Goal: Feedback & Contribution: Contribute content

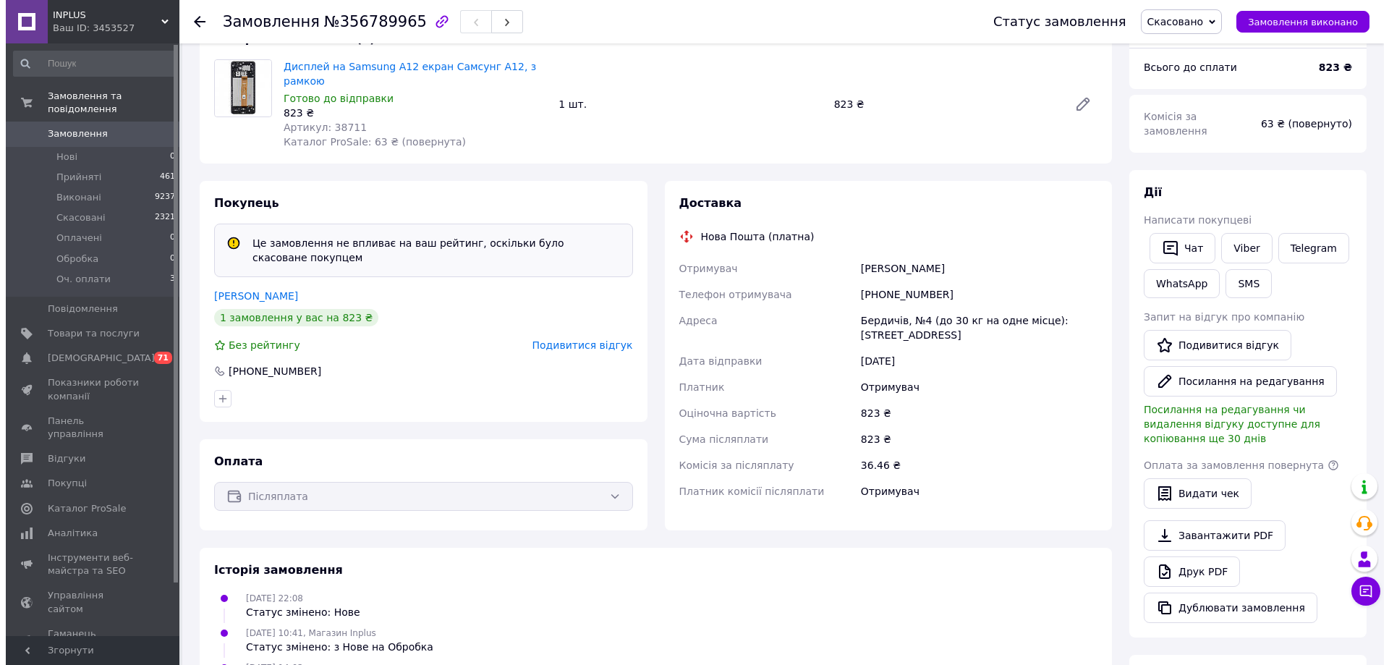
scroll to position [145, 0]
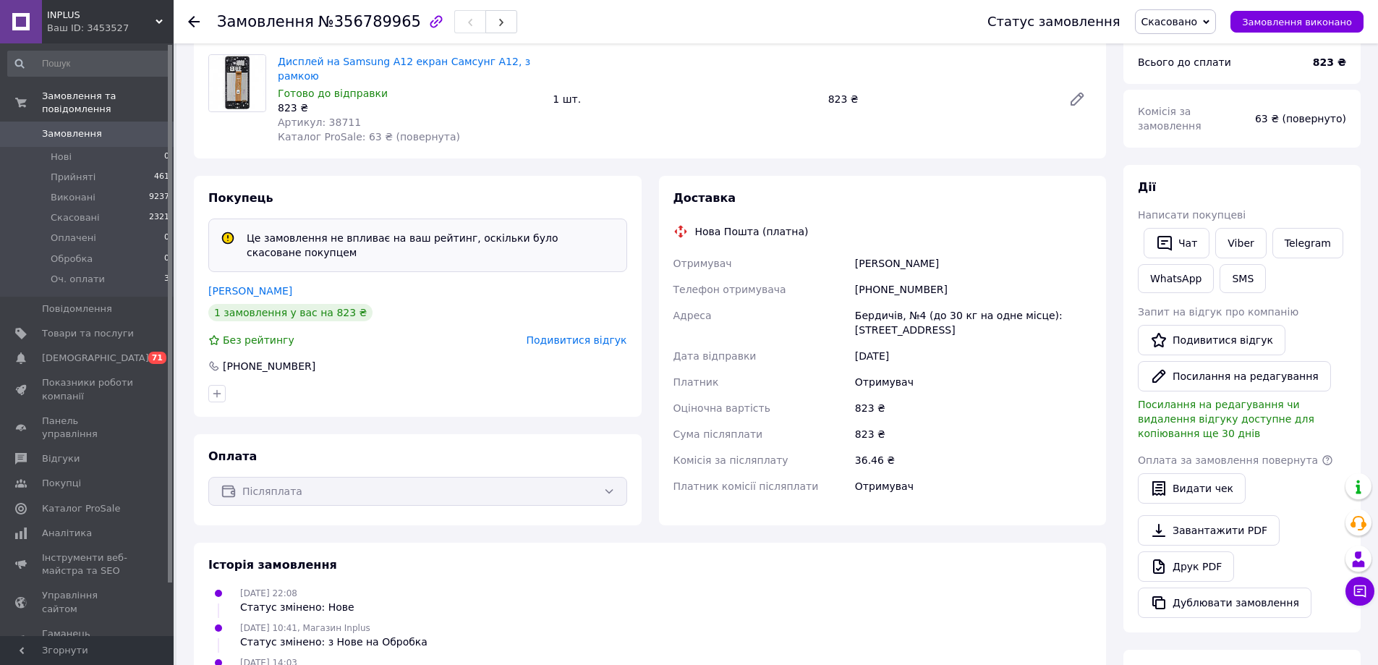
click at [585, 334] on span "Подивитися відгук" at bounding box center [577, 340] width 101 height 12
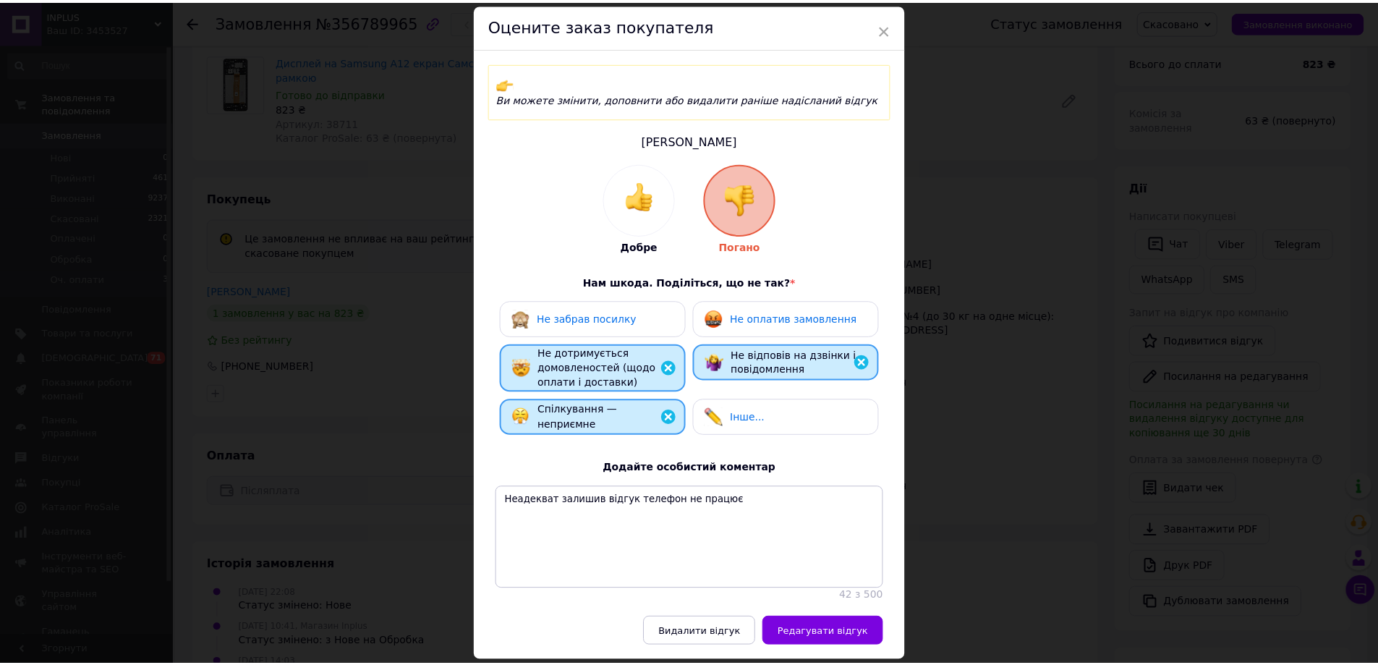
scroll to position [72, 0]
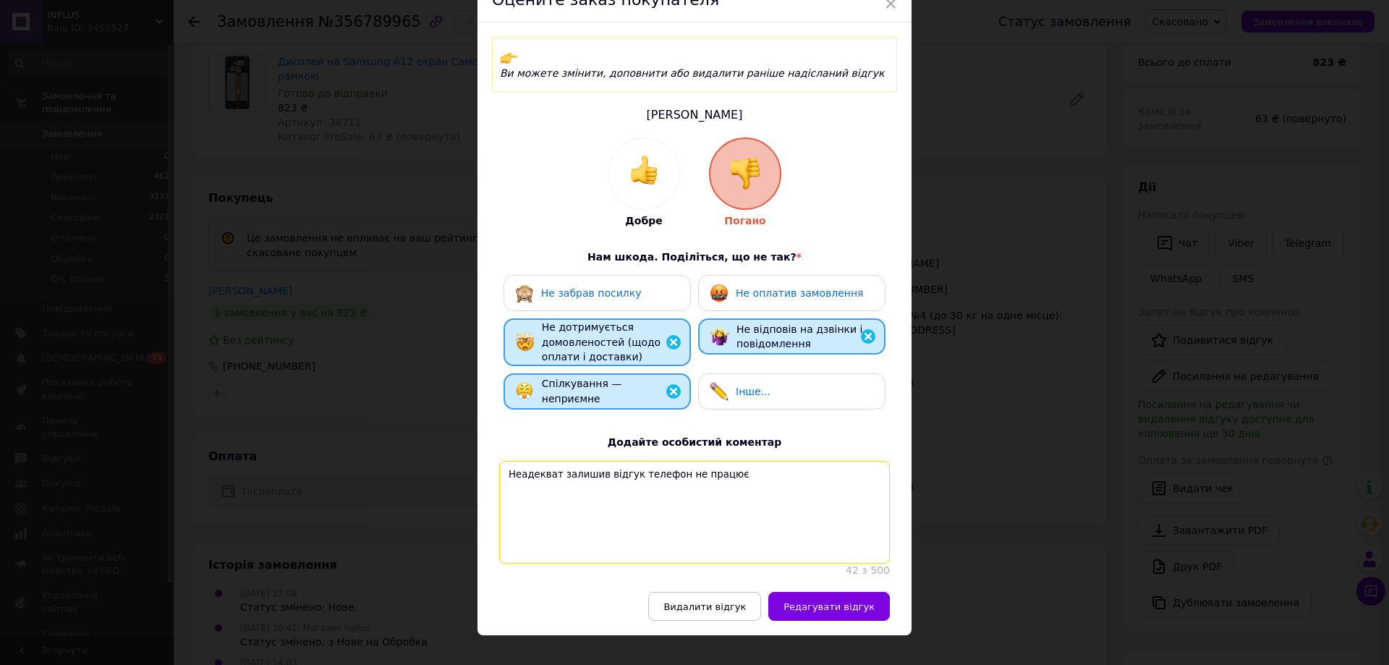
click at [728, 466] on textarea "Неадекват залишив відгук телефон не працює" at bounding box center [694, 512] width 391 height 103
click at [709, 461] on textarea "Неадекват залишив відгук телефон не працює гнида одним словом" at bounding box center [694, 512] width 391 height 103
click at [712, 461] on textarea "Неадекват залишив відгук телефон не працює гнида одним словом" at bounding box center [694, 512] width 391 height 103
type textarea "Неадекват залишив відгук телефон не працює на повідомлення не відповідає, гнида…"
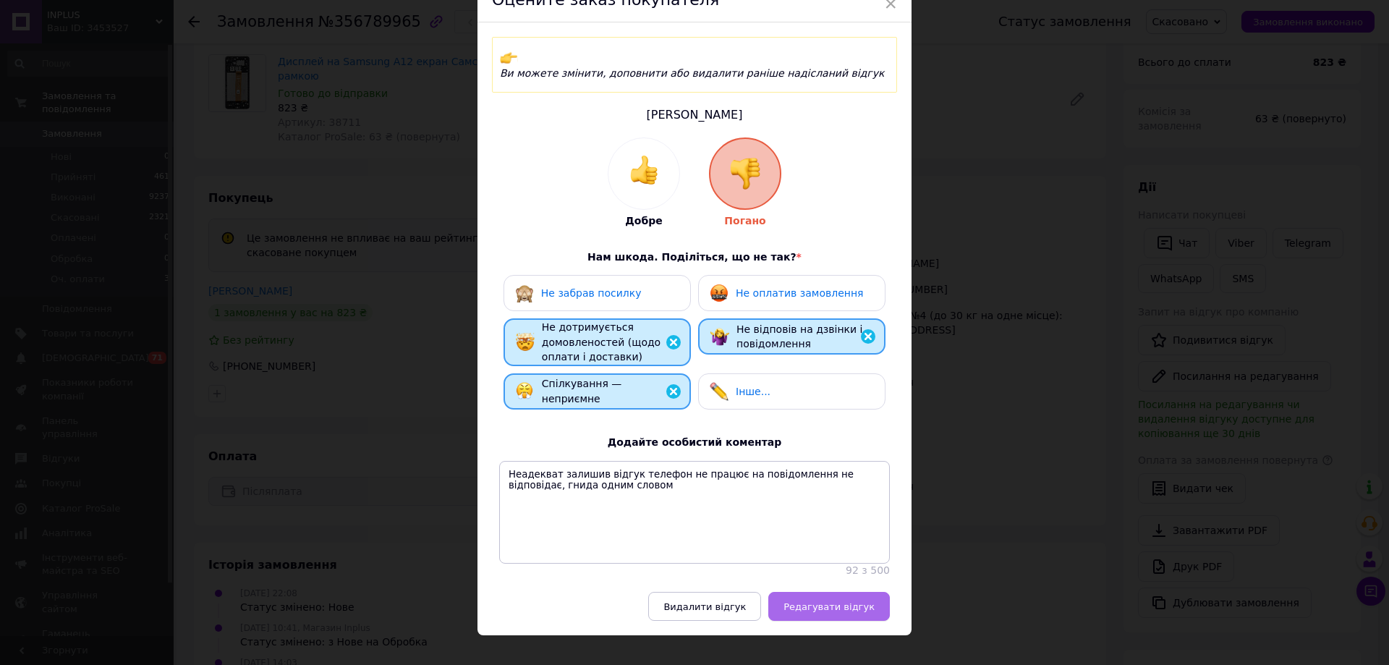
click at [823, 592] on button "Редагувати відгук" at bounding box center [829, 606] width 122 height 29
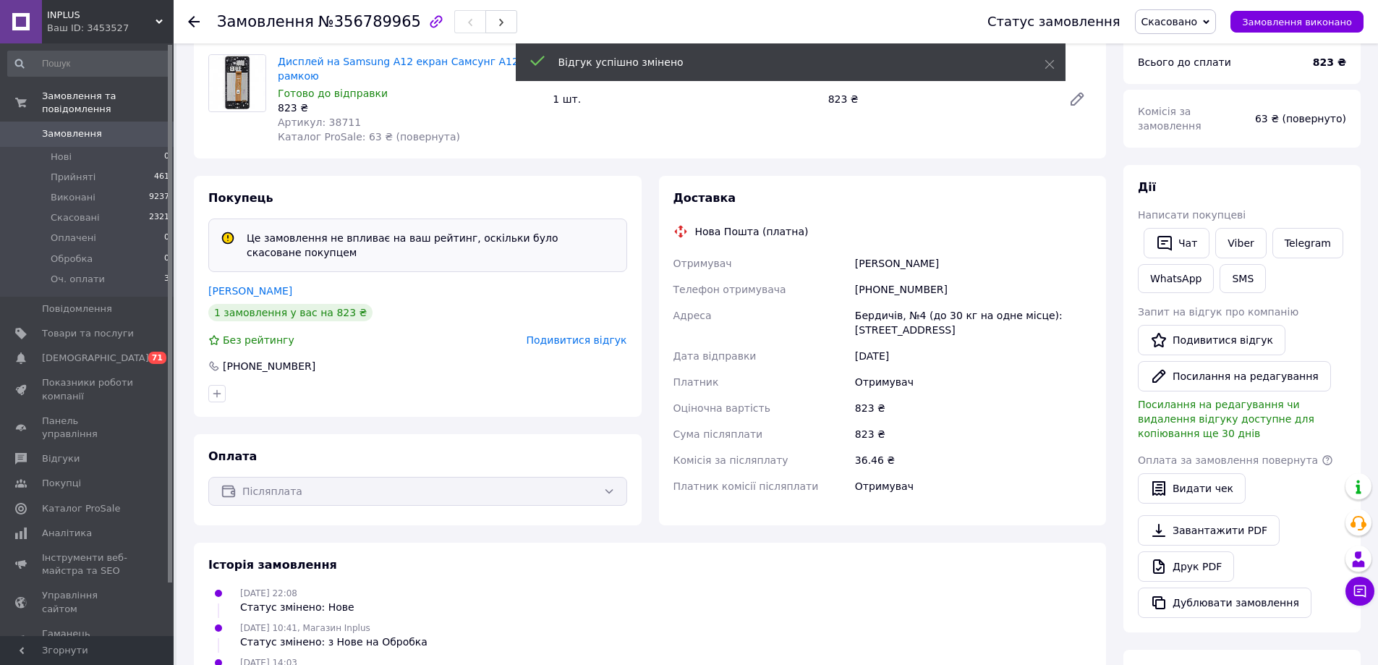
click at [573, 334] on span "Подивитися відгук" at bounding box center [577, 340] width 101 height 12
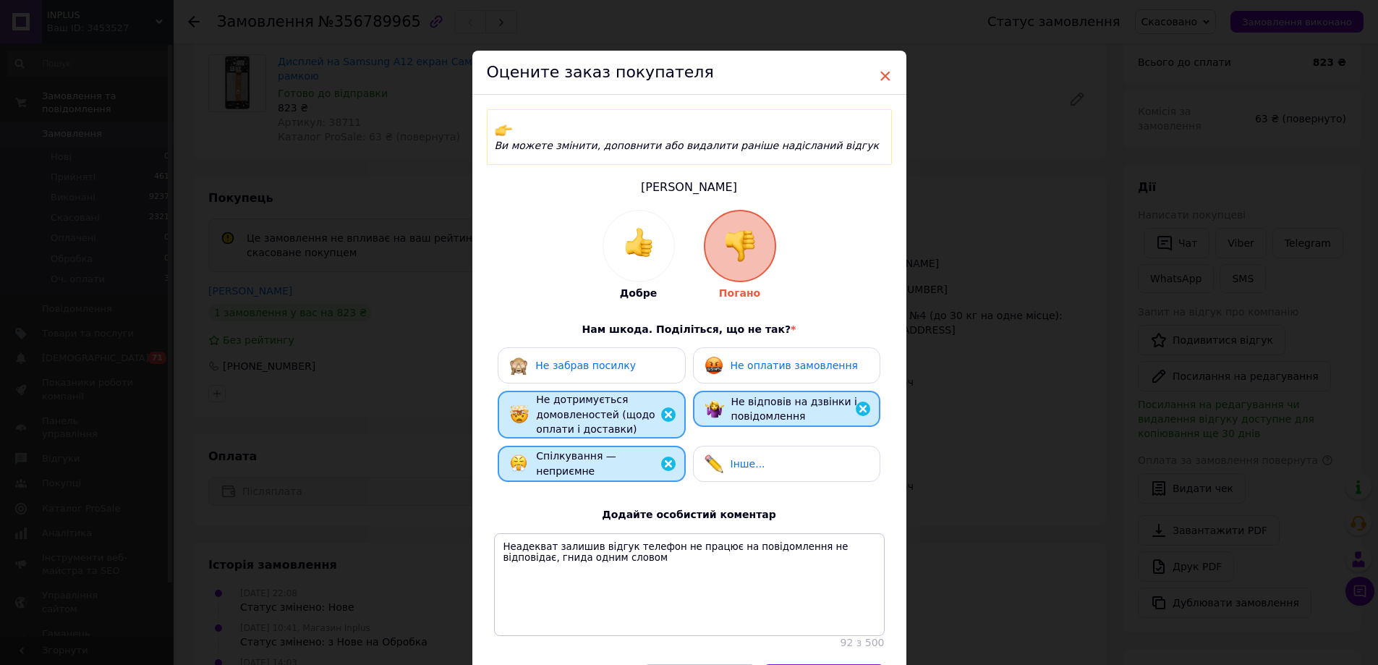
click at [885, 76] on span "×" at bounding box center [885, 76] width 13 height 25
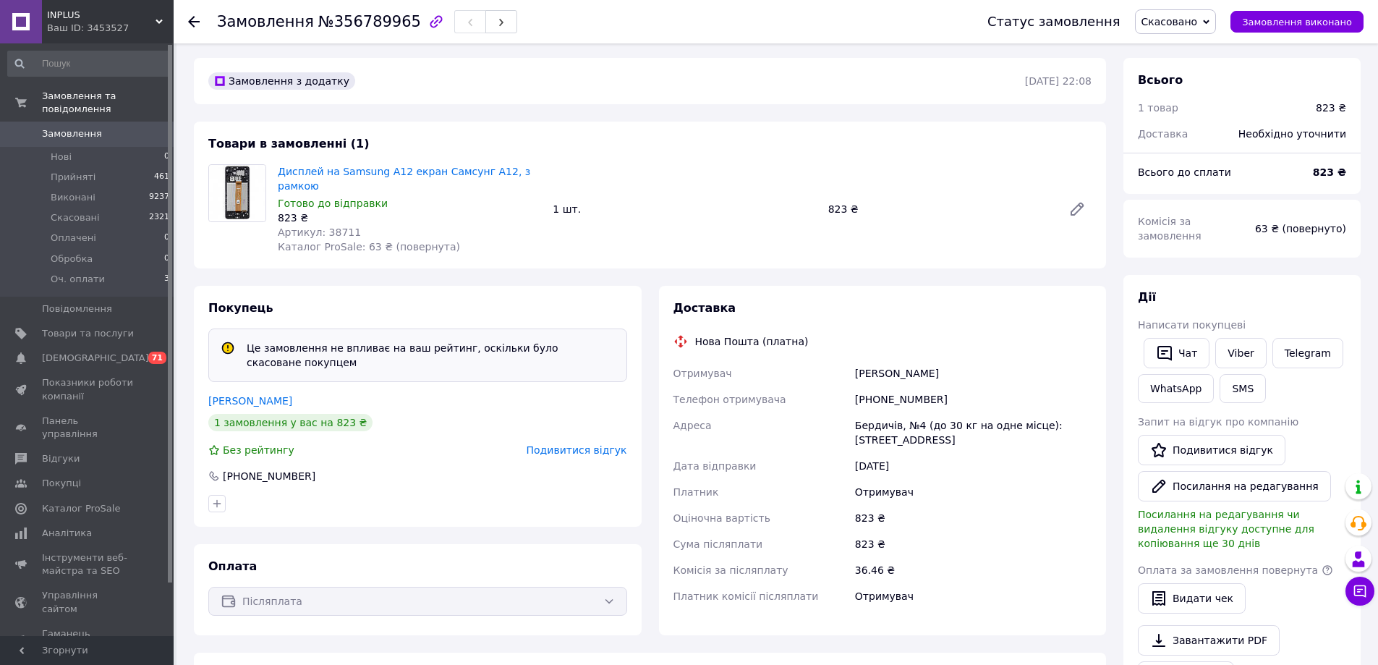
scroll to position [0, 0]
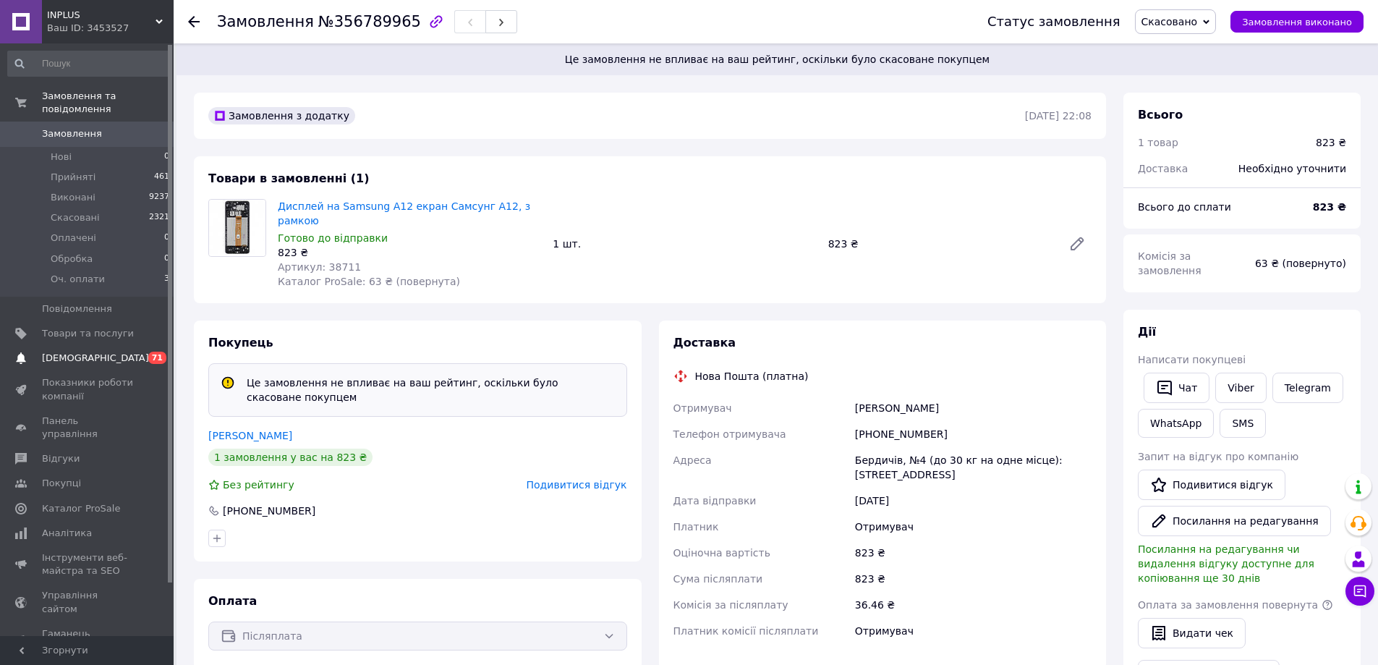
click at [92, 351] on span "[DEMOGRAPHIC_DATA]" at bounding box center [95, 357] width 107 height 13
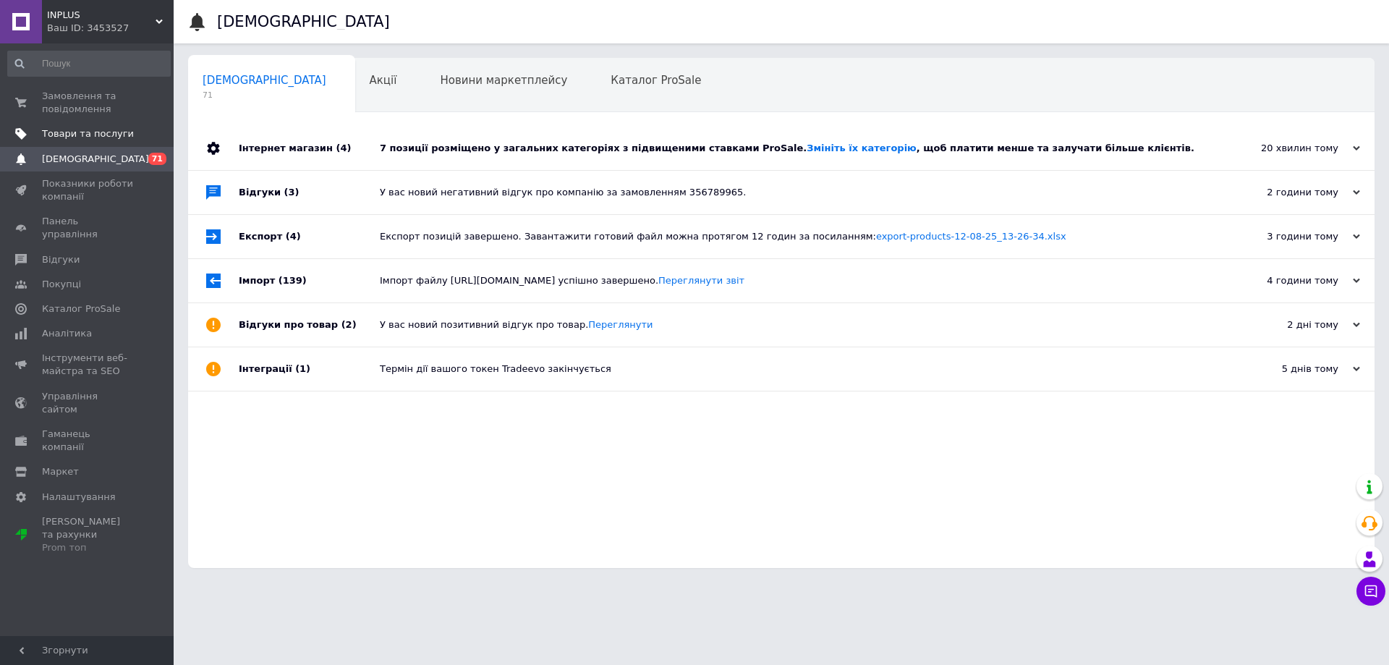
click at [79, 134] on span "Товари та послуги" at bounding box center [88, 133] width 92 height 13
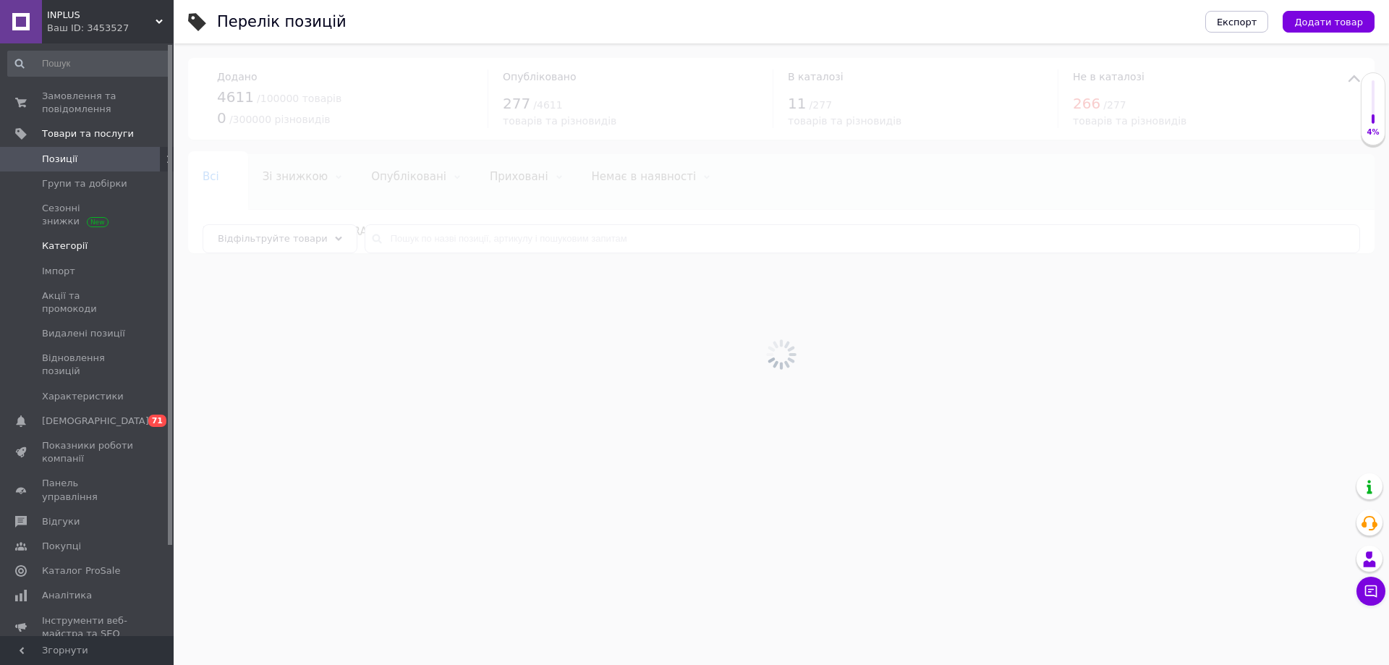
click at [108, 248] on span "Категорії" at bounding box center [88, 245] width 92 height 13
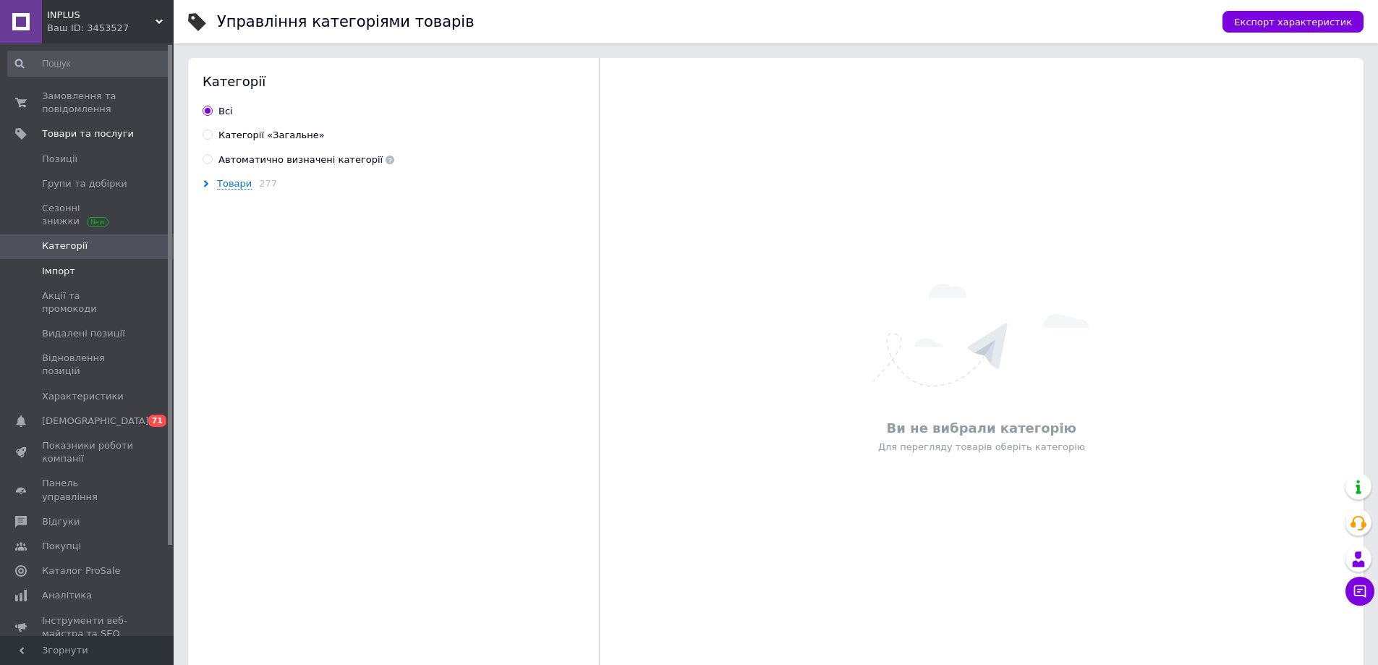
click at [109, 263] on link "Імпорт" at bounding box center [89, 271] width 178 height 25
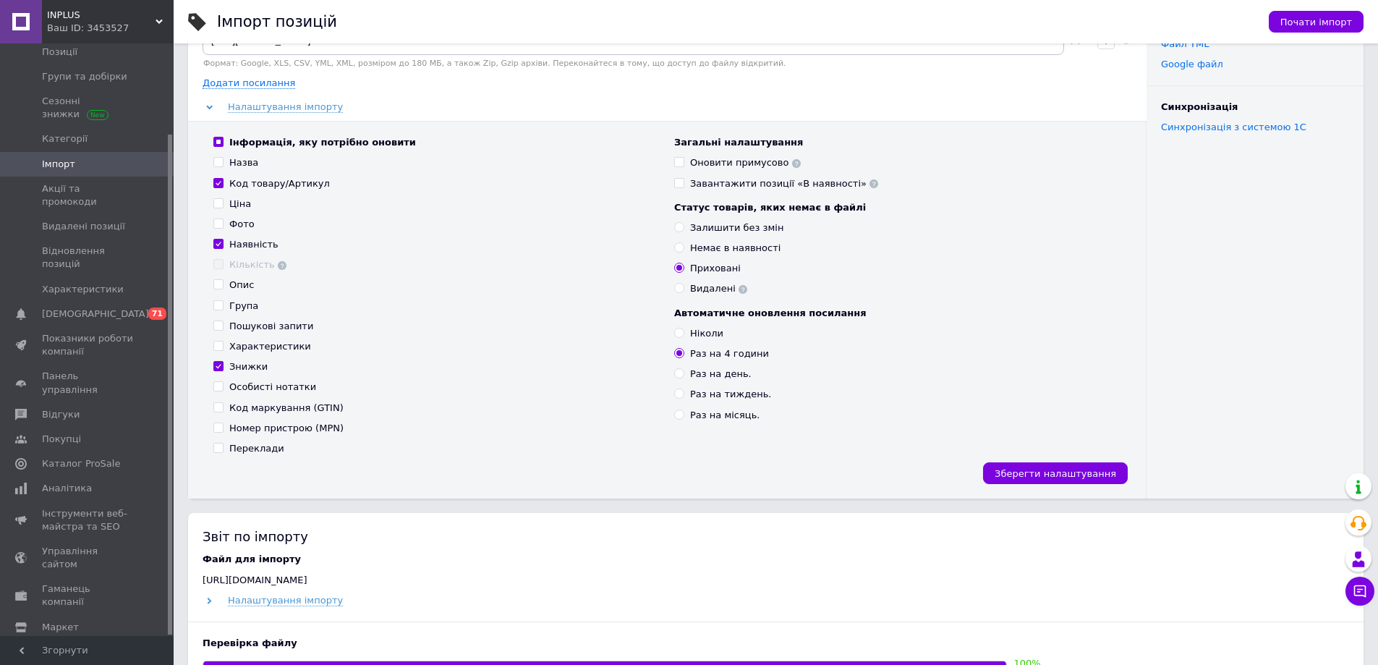
scroll to position [362, 0]
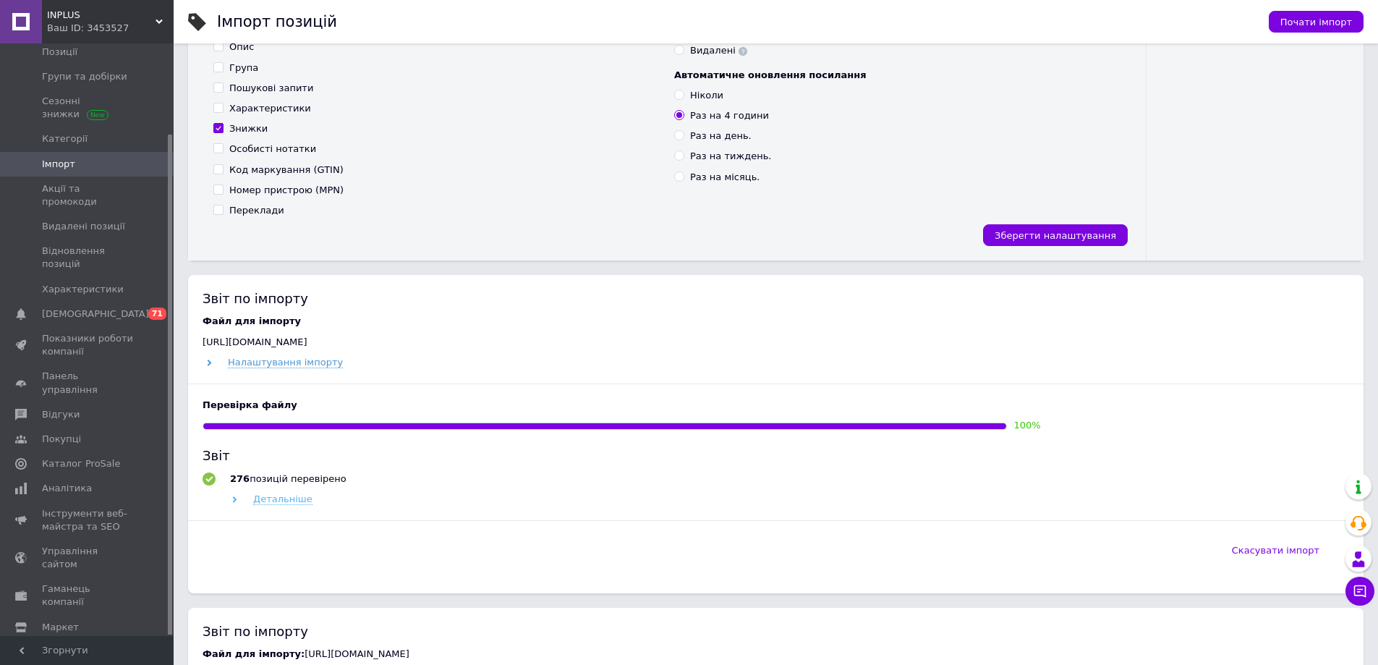
click at [296, 503] on span "Детальніше" at bounding box center [282, 499] width 59 height 12
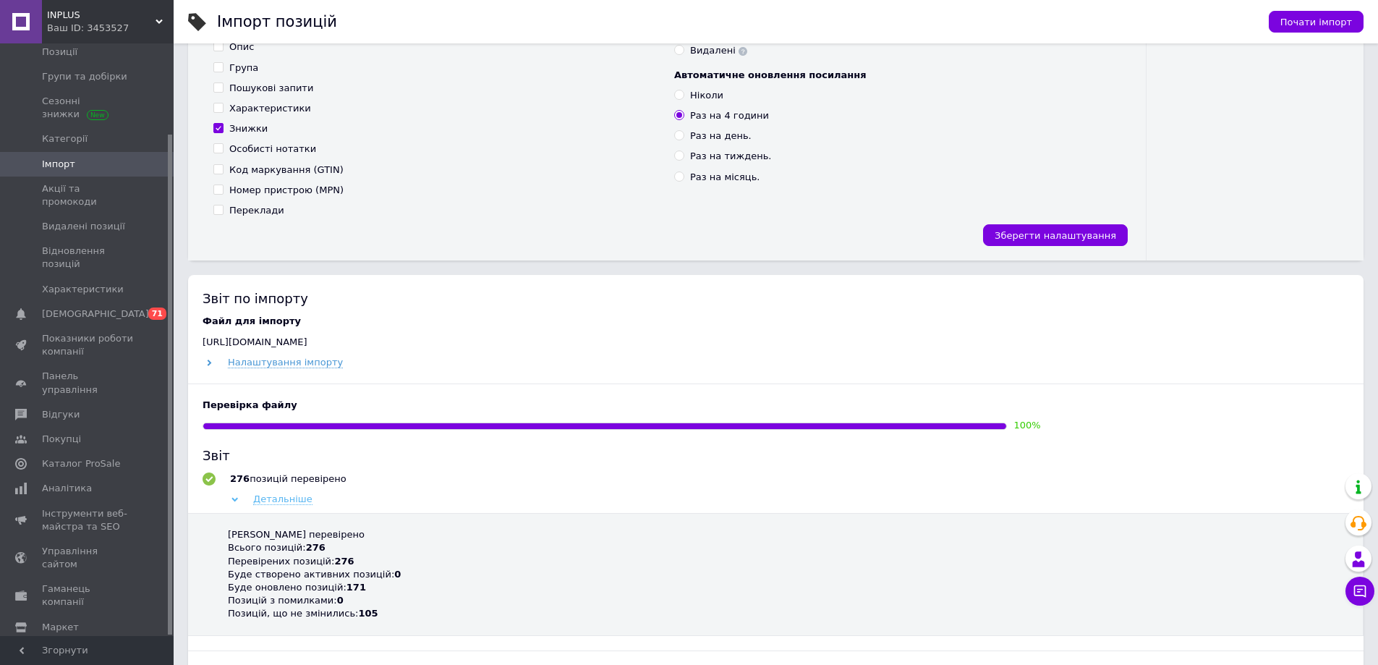
click at [296, 503] on span "Детальніше" at bounding box center [282, 499] width 59 height 12
